Goal: Task Accomplishment & Management: Use online tool/utility

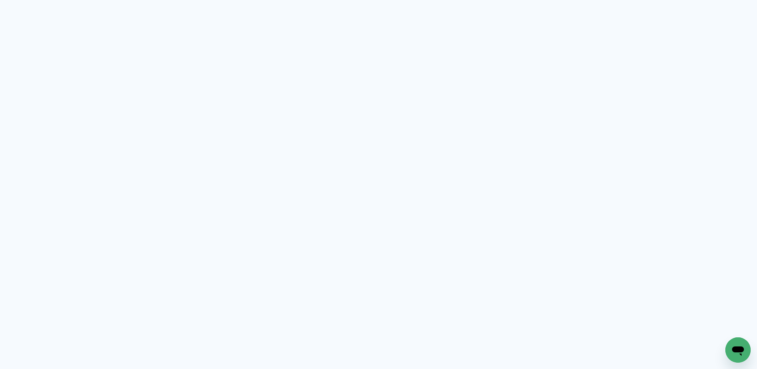
click at [694, 105] on neon-animated-pages "Prosite Website + Landing pages Proof Sistema de seleção e venda de fotos Desig…" at bounding box center [378, 184] width 757 height 369
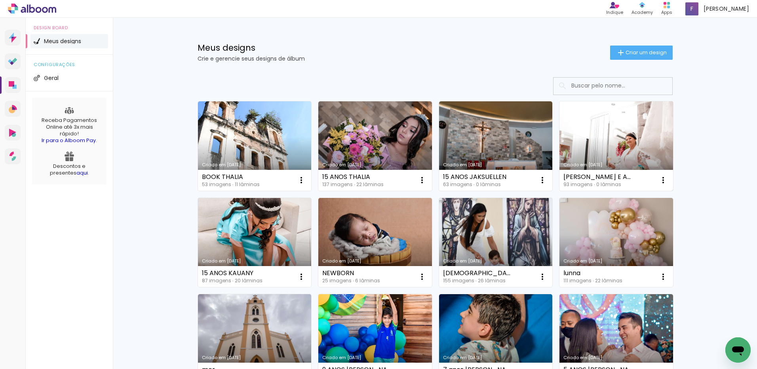
click at [615, 138] on link "Criado em 02/08/25" at bounding box center [617, 146] width 114 height 90
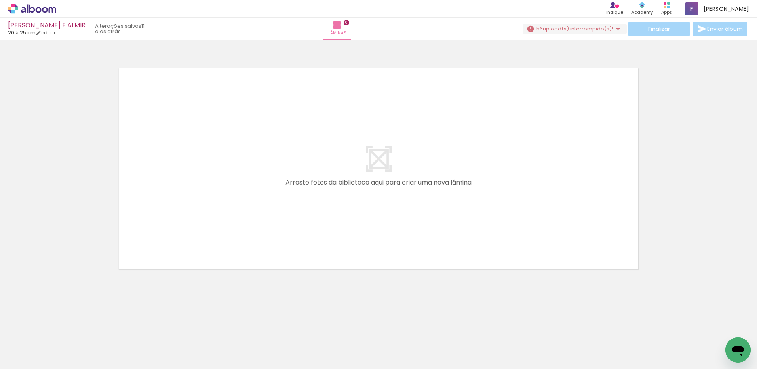
click at [730, 54] on div at bounding box center [378, 159] width 757 height 232
